Goal: Find specific page/section: Find specific page/section

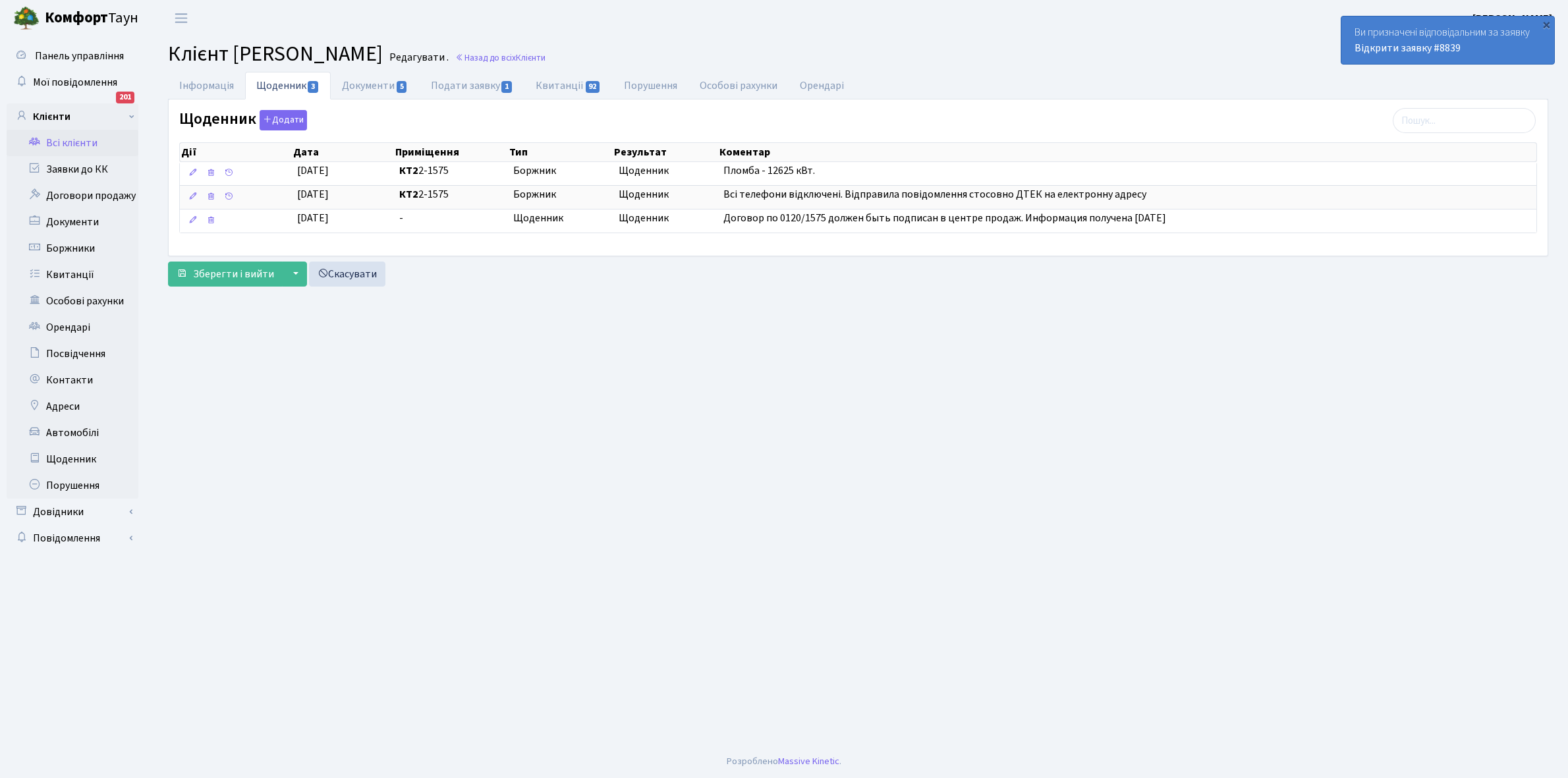
click at [69, 140] on link "Всі клієнти" at bounding box center [72, 143] width 132 height 27
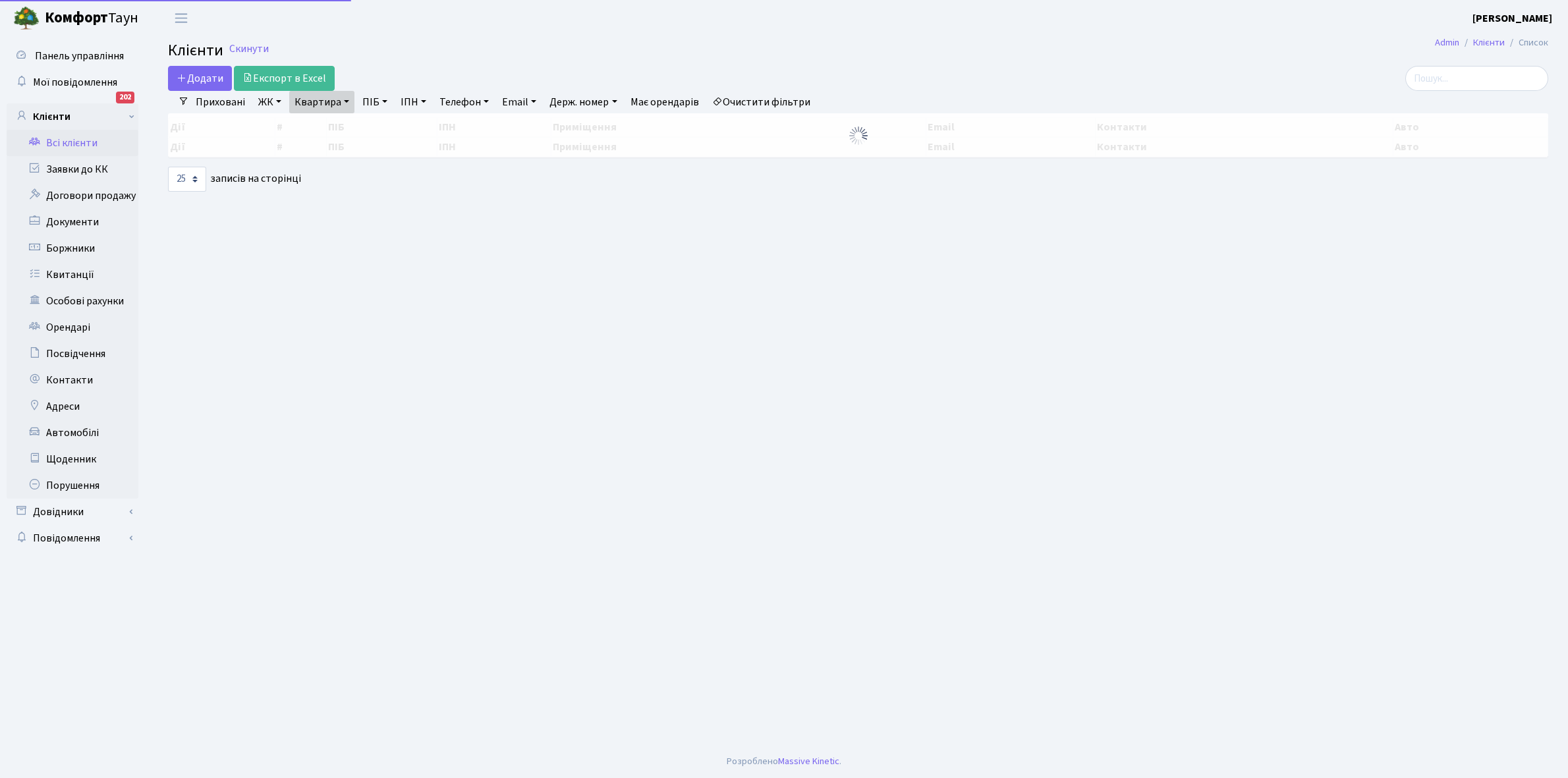
select select "25"
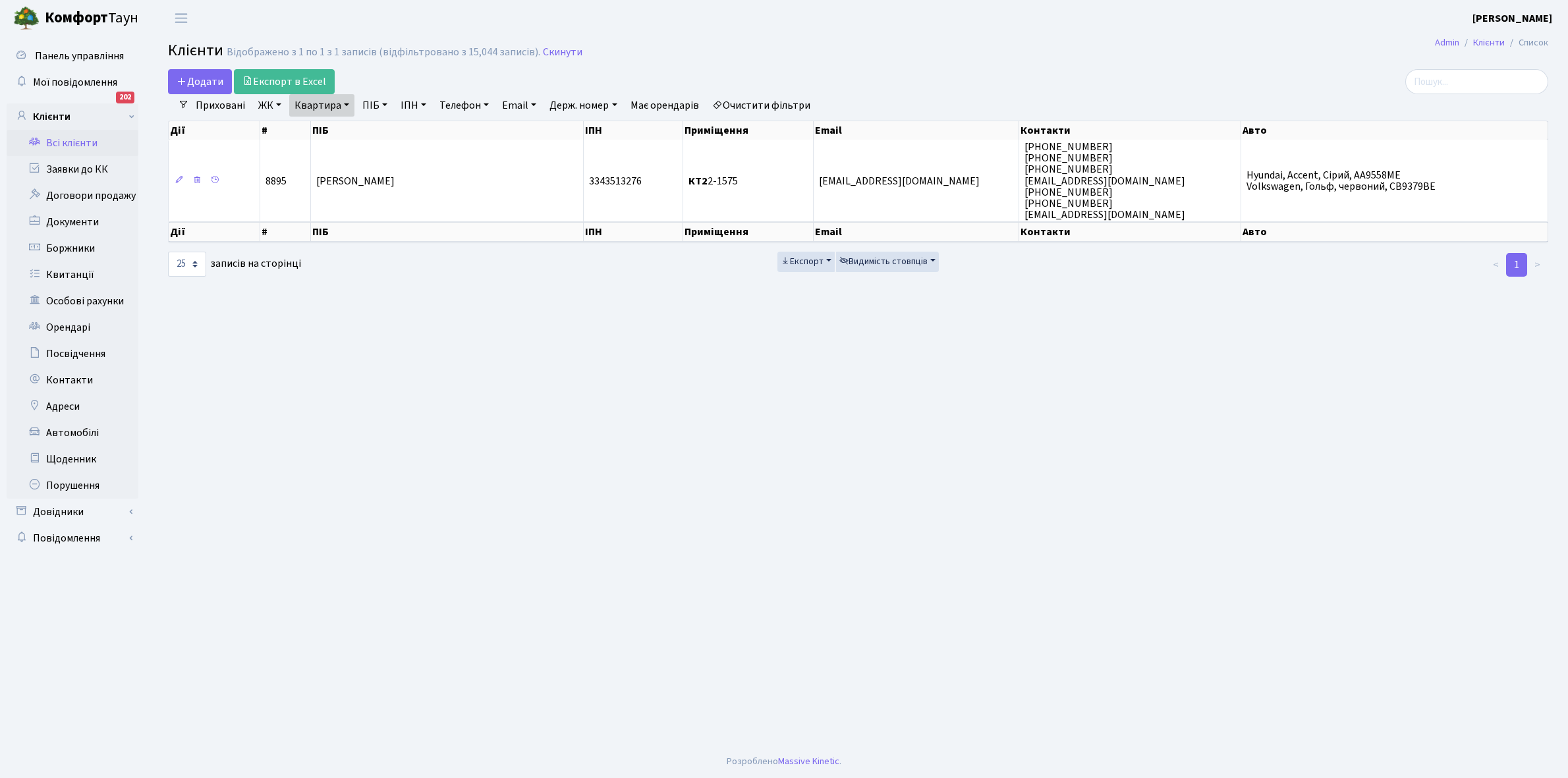
click at [754, 112] on link "Очистити фільтри" at bounding box center [761, 105] width 109 height 22
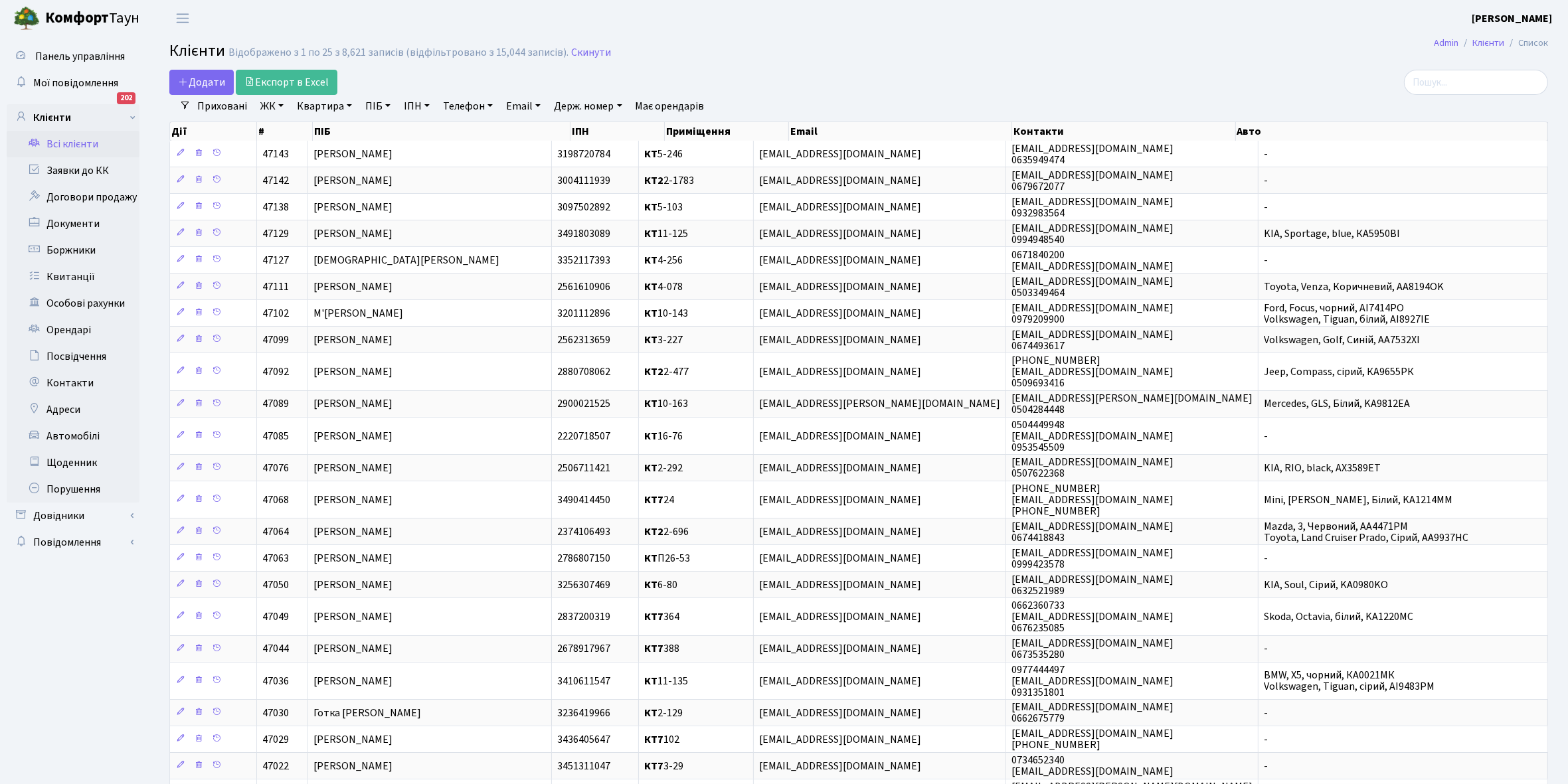
click at [277, 103] on link "ЖК" at bounding box center [272, 106] width 34 height 23
click at [333, 176] on li "КТ2, просп. Соборності, 17" at bounding box center [338, 175] width 161 height 23
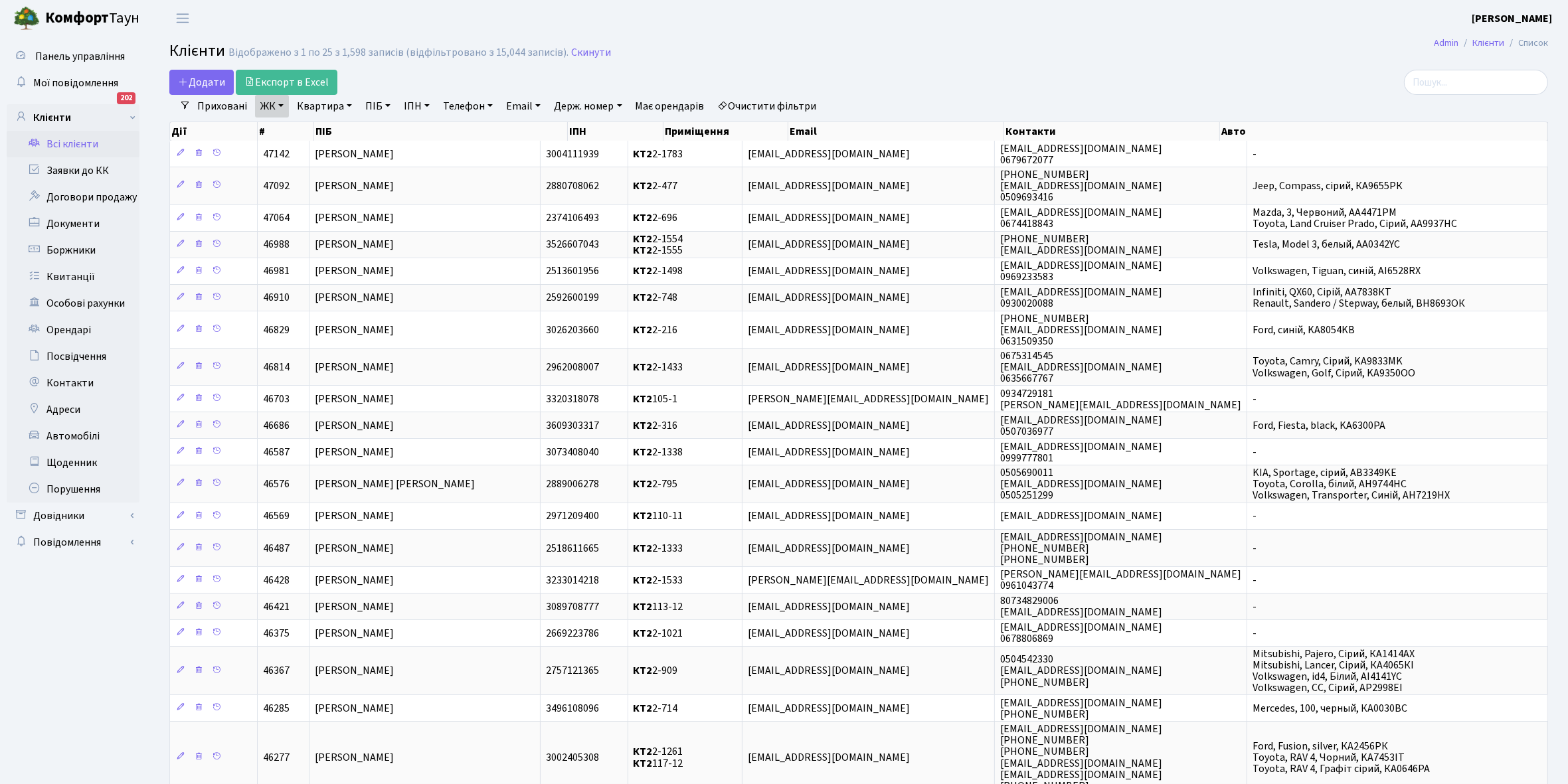
click at [347, 104] on link "Квартира" at bounding box center [324, 106] width 65 height 23
click at [330, 129] on input "text" at bounding box center [331, 132] width 77 height 25
type input "2-728"
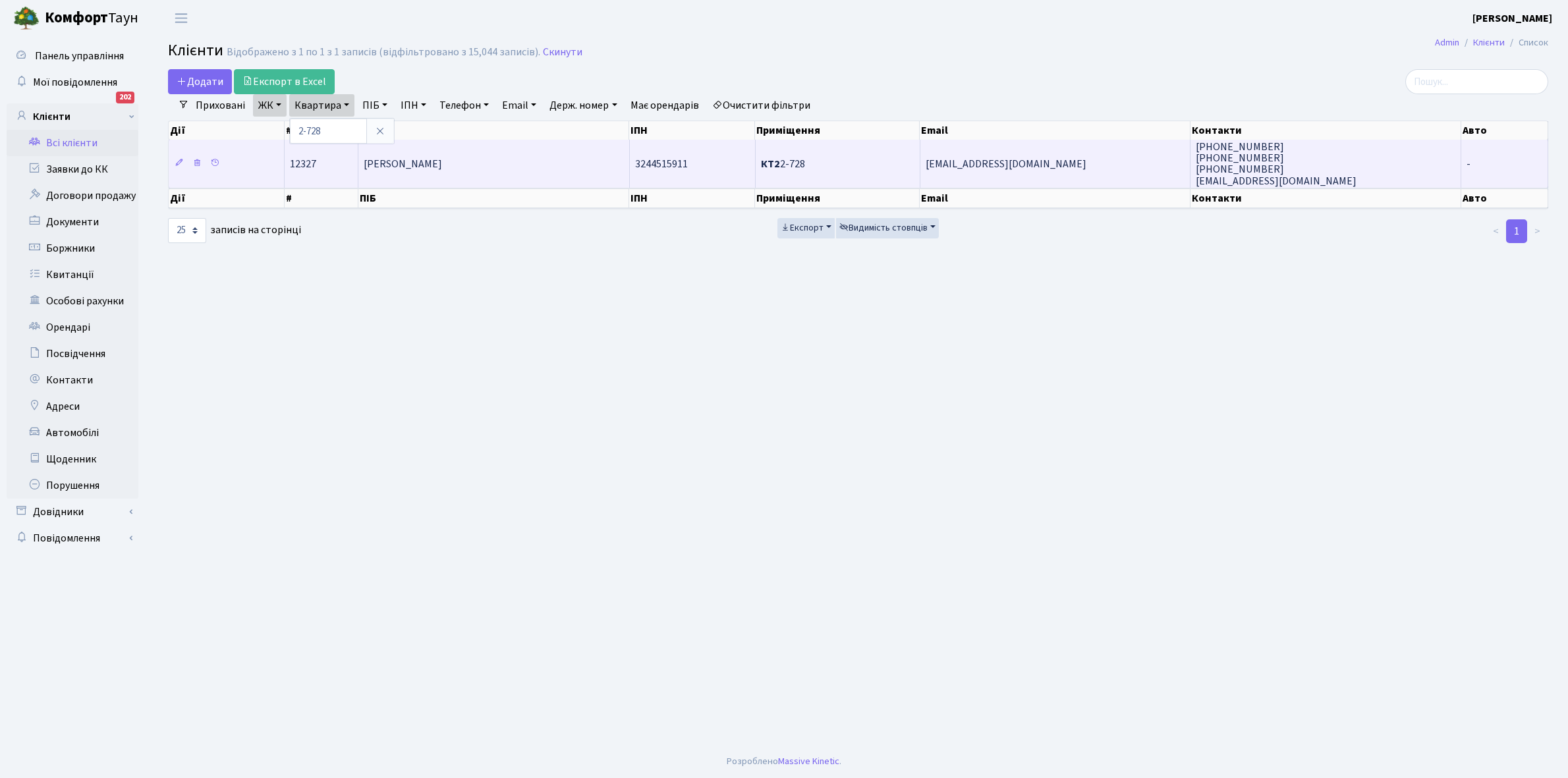
click at [442, 159] on span "[PERSON_NAME]" at bounding box center [403, 163] width 78 height 15
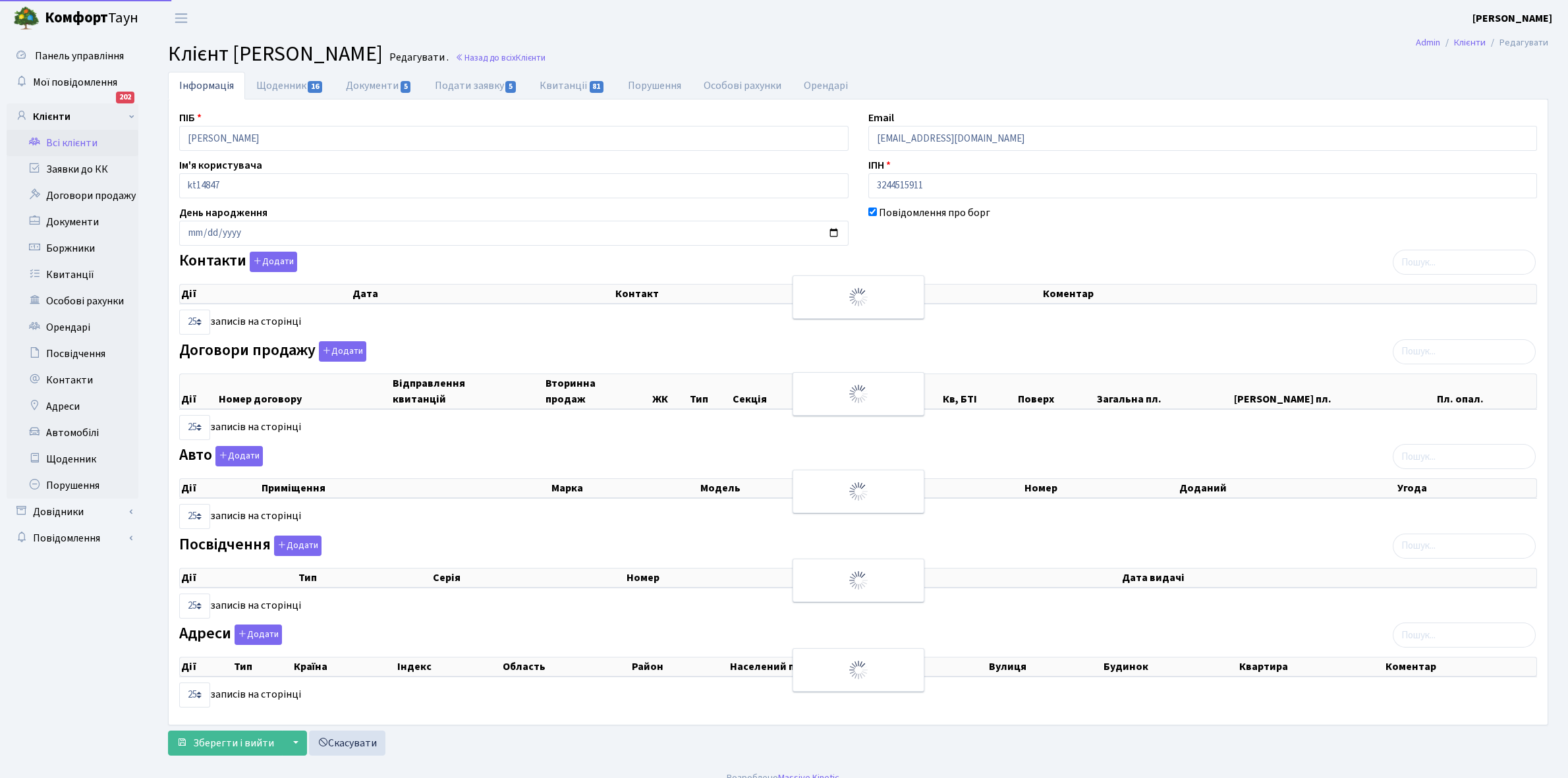
select select "25"
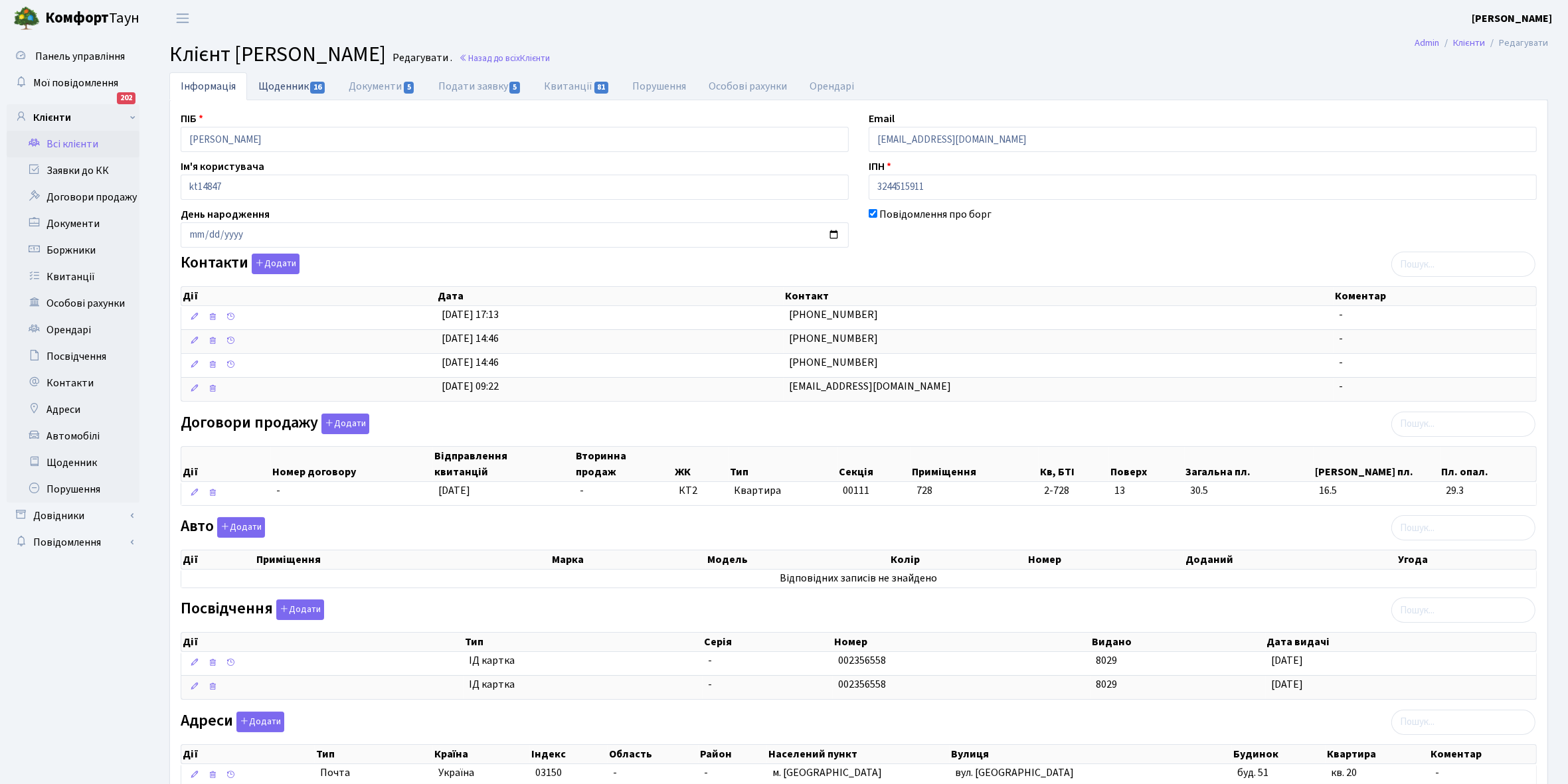
click at [275, 81] on link "Щоденник 16" at bounding box center [292, 86] width 90 height 27
select select "25"
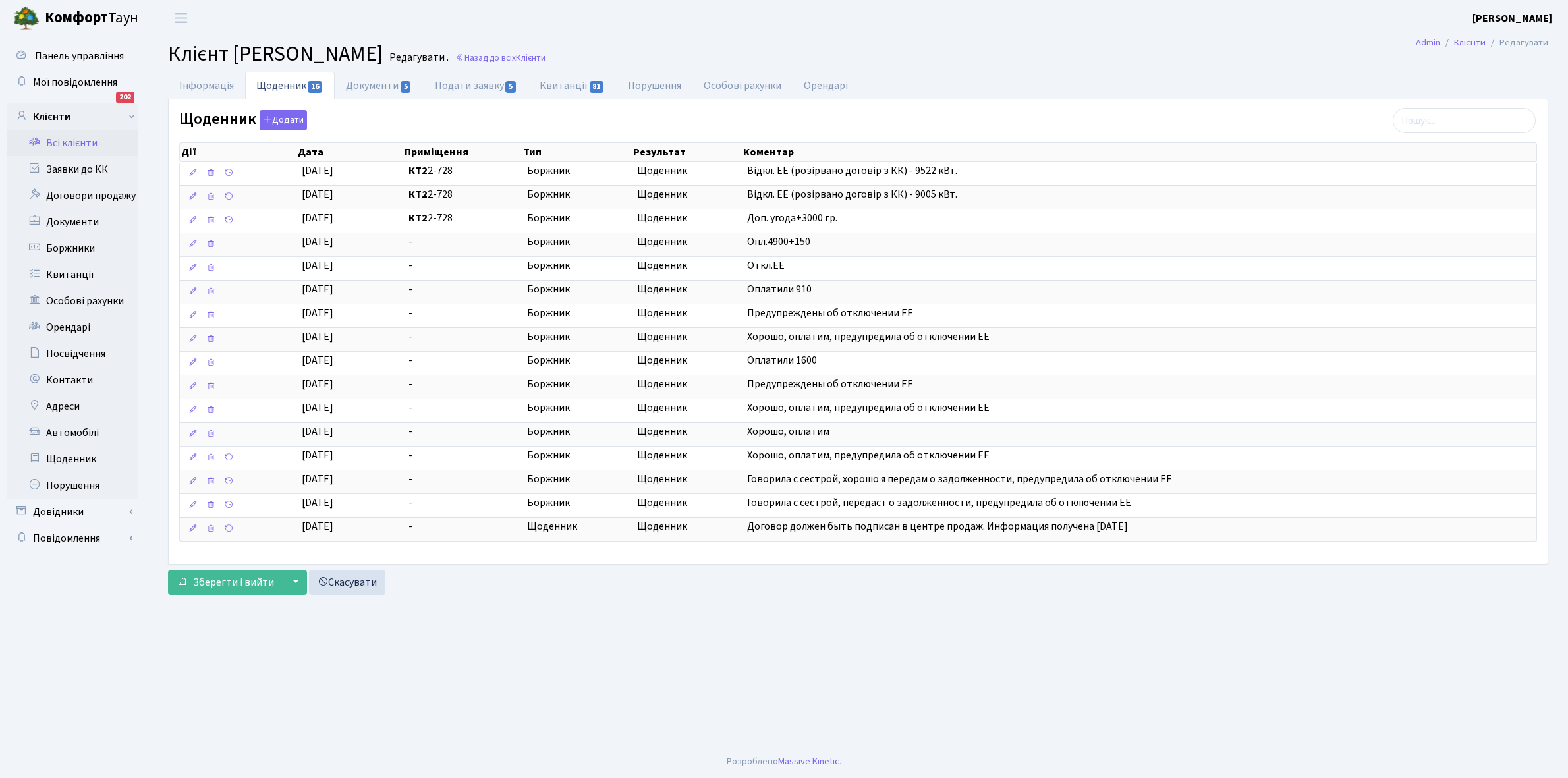
click at [79, 137] on link "Всі клієнти" at bounding box center [72, 143] width 132 height 27
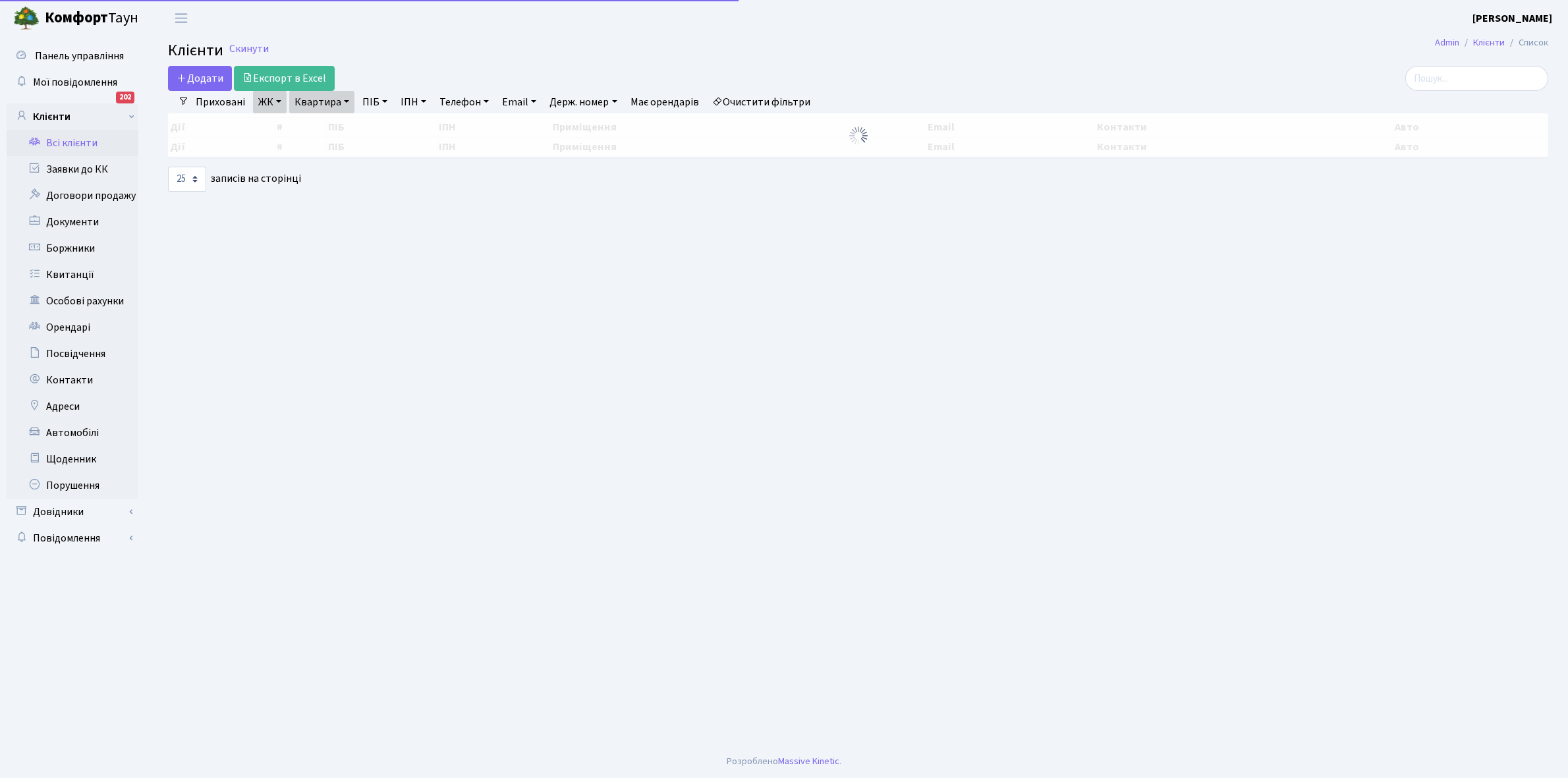
select select "25"
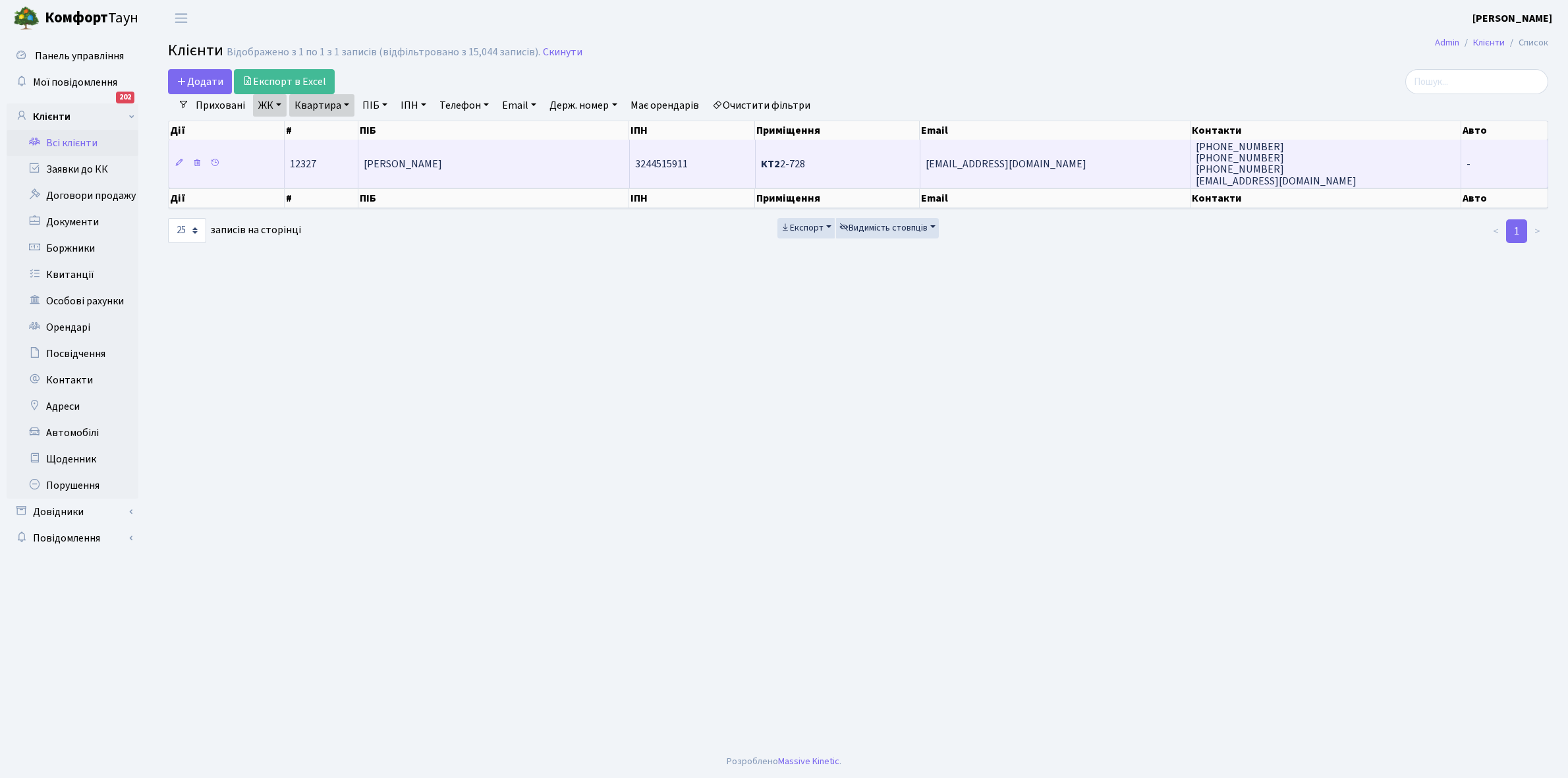
click at [568, 154] on td "[PERSON_NAME]" at bounding box center [494, 163] width 271 height 47
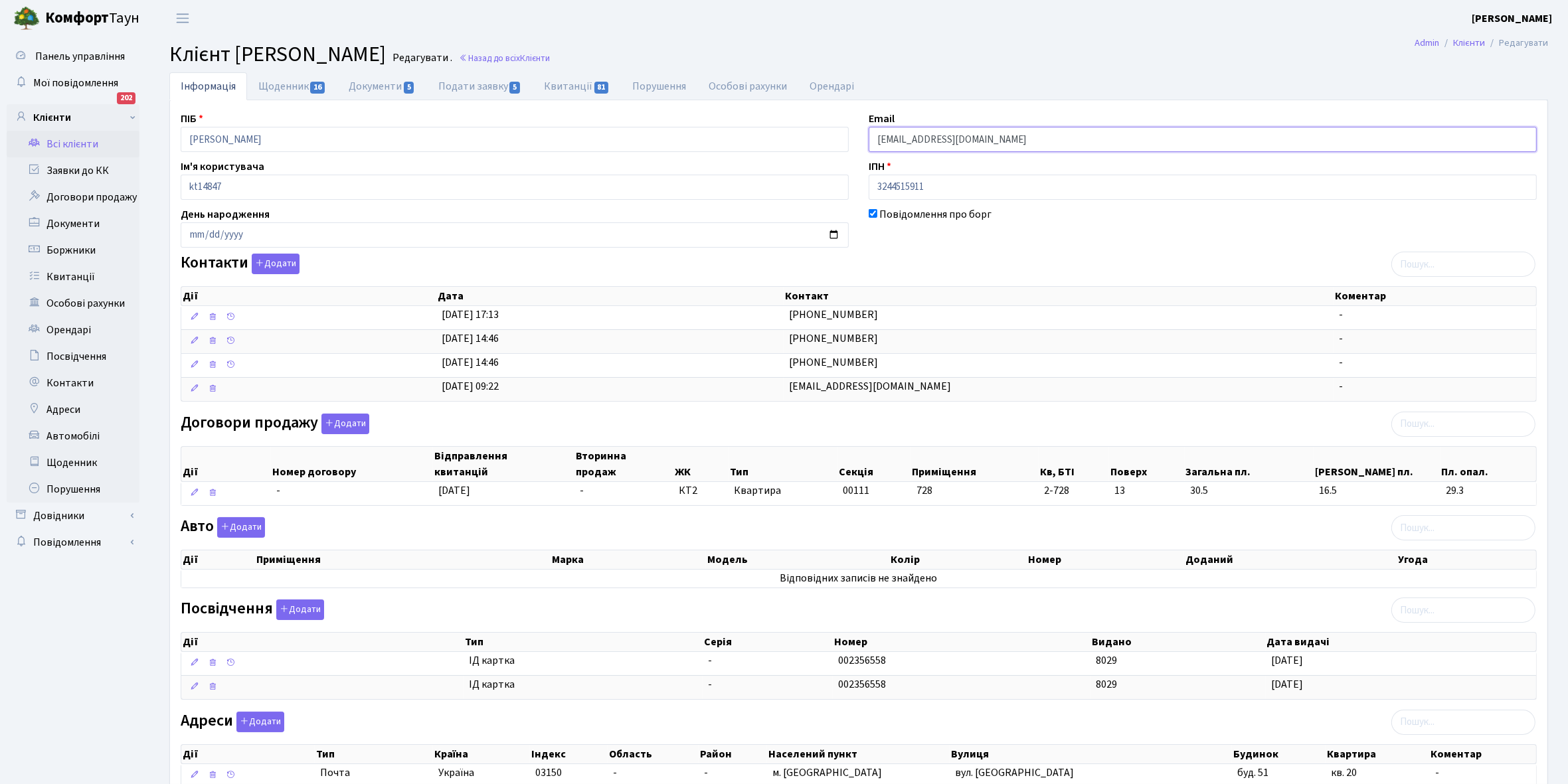
drag, startPoint x: 873, startPoint y: 134, endPoint x: 1027, endPoint y: 141, distance: 154.2
click at [1027, 141] on input "[EMAIL_ADDRESS][DOMAIN_NAME]" at bounding box center [1203, 139] width 668 height 25
